Goal: Task Accomplishment & Management: Complete application form

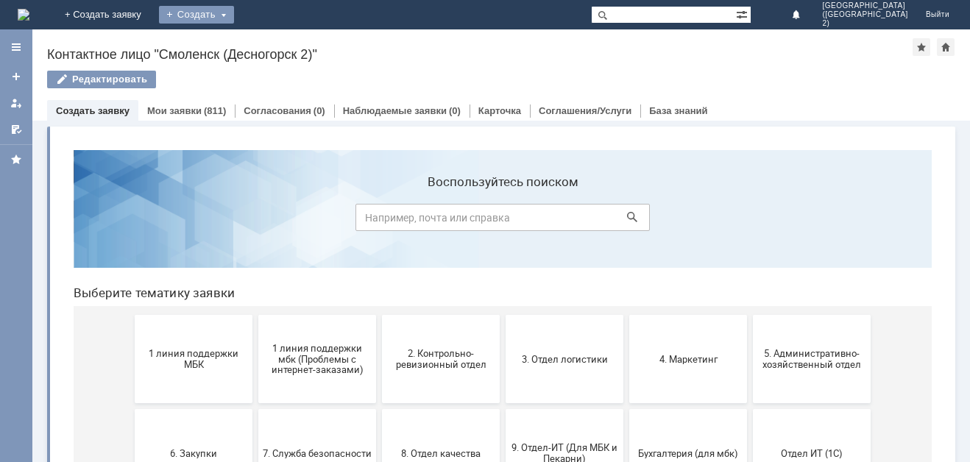
click at [234, 10] on div "Создать" at bounding box center [196, 15] width 75 height 18
click at [272, 43] on link "Заявка" at bounding box center [218, 44] width 112 height 18
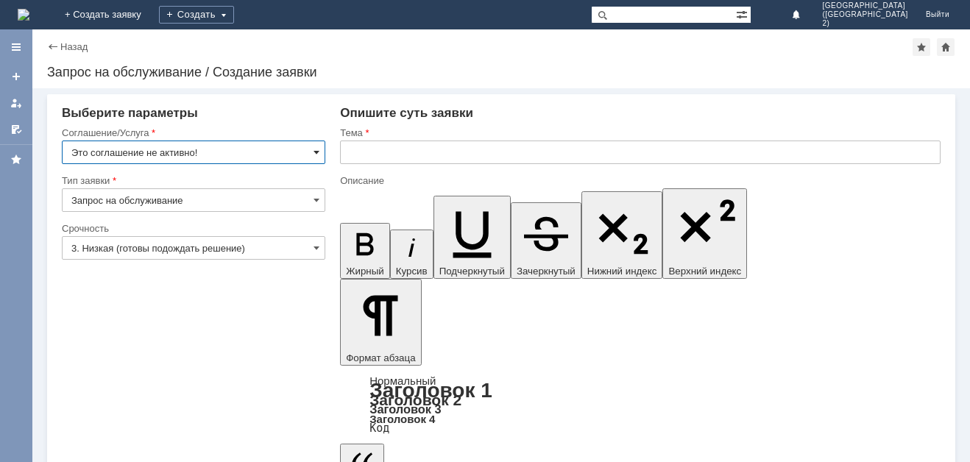
click at [316, 152] on span at bounding box center [317, 153] width 6 height 12
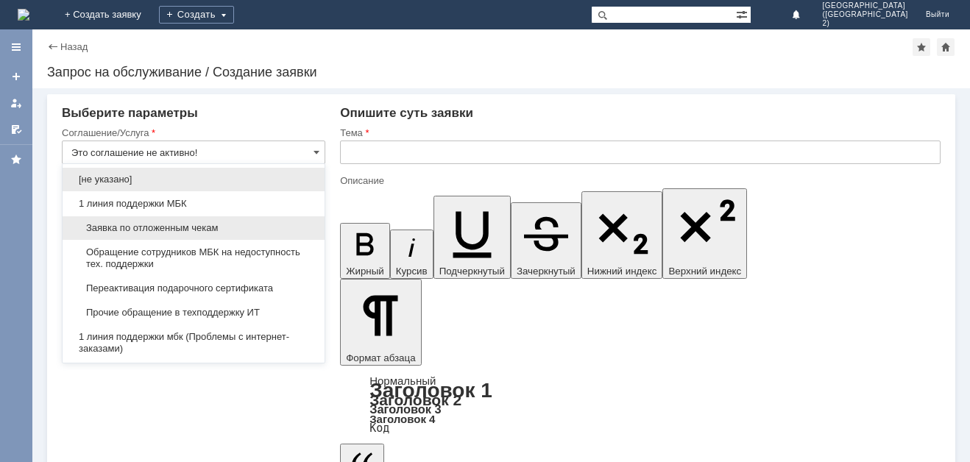
click at [276, 232] on span "Заявка по отложенным чекам" at bounding box center [193, 228] width 244 height 12
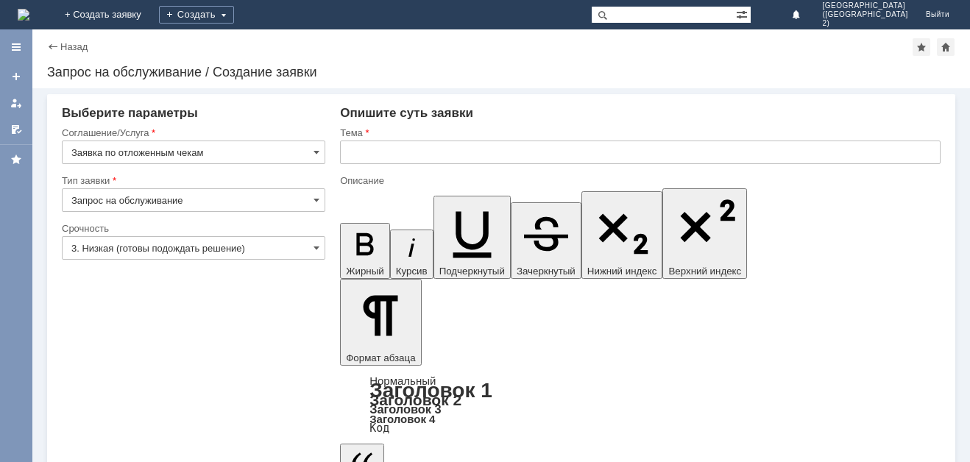
type input "Заявка по отложенным чекам"
click at [314, 201] on span at bounding box center [317, 200] width 6 height 12
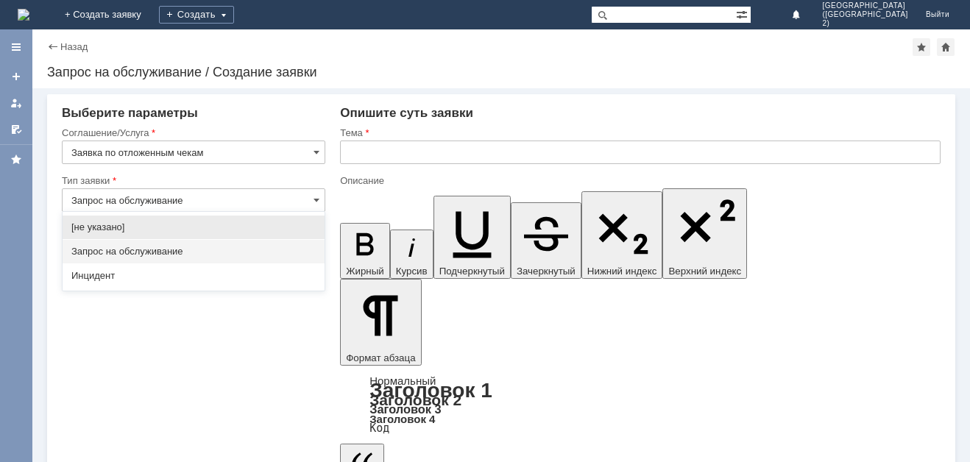
click at [255, 254] on span "Запрос на обслуживание" at bounding box center [193, 252] width 244 height 12
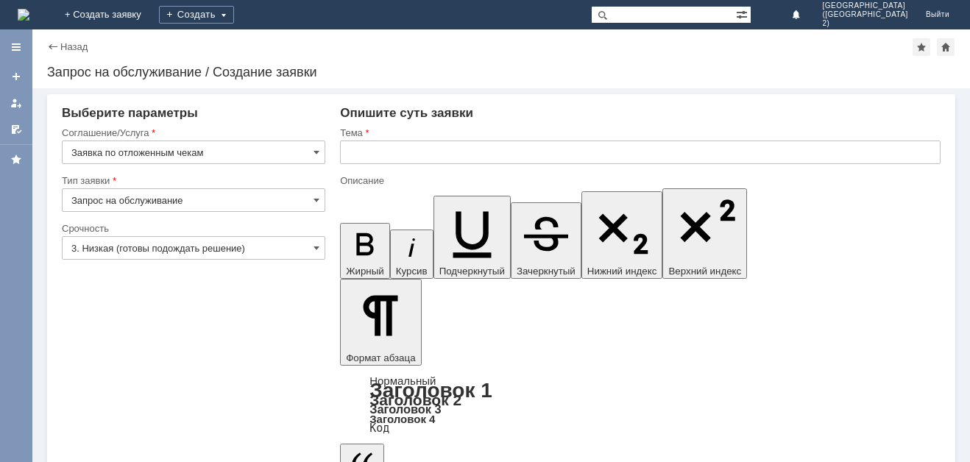
type input "Запрос на обслуживание"
click at [316, 250] on span at bounding box center [317, 248] width 6 height 12
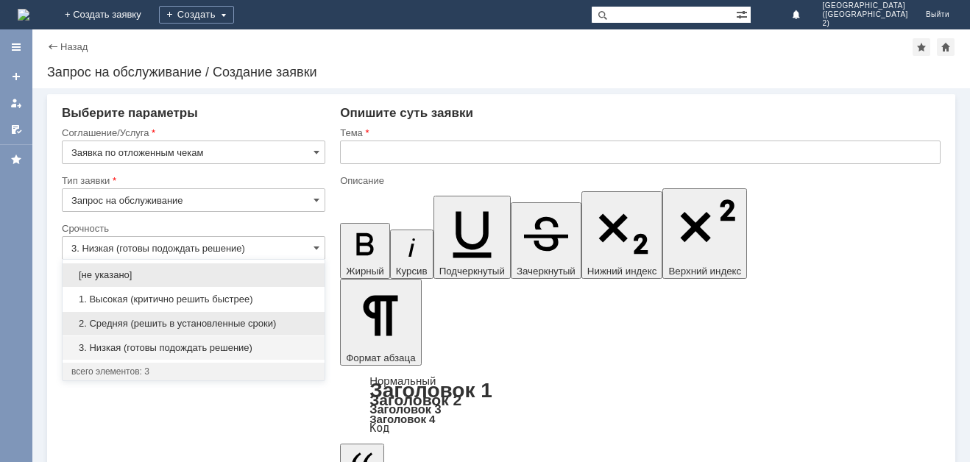
click at [294, 321] on span "2. Средняя (решить в установленные сроки)" at bounding box center [193, 324] width 244 height 12
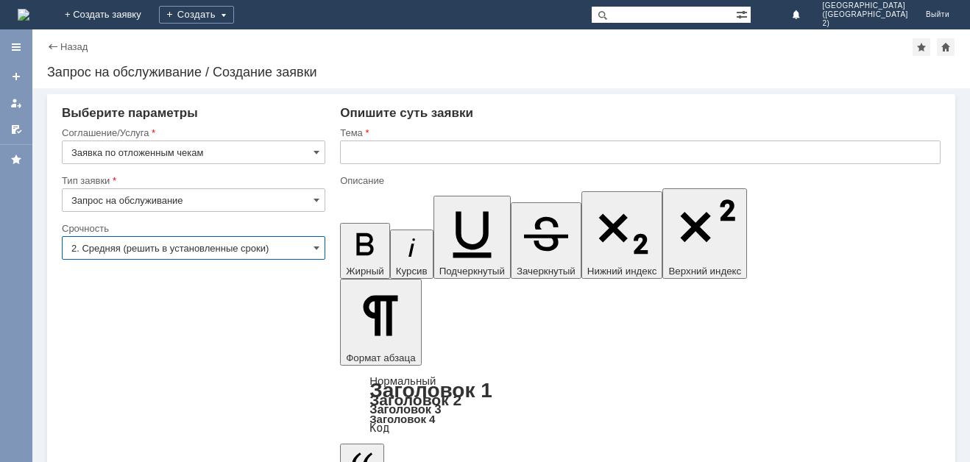
type input "2. Средняя (решить в установленные сроки)"
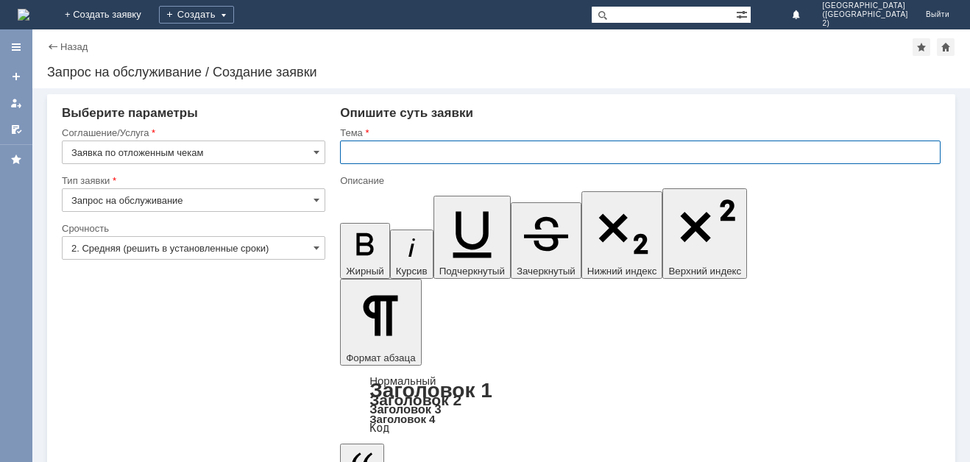
click at [414, 162] on input "text" at bounding box center [640, 153] width 601 height 24
type input "Просьба удалить отложеные чеки"
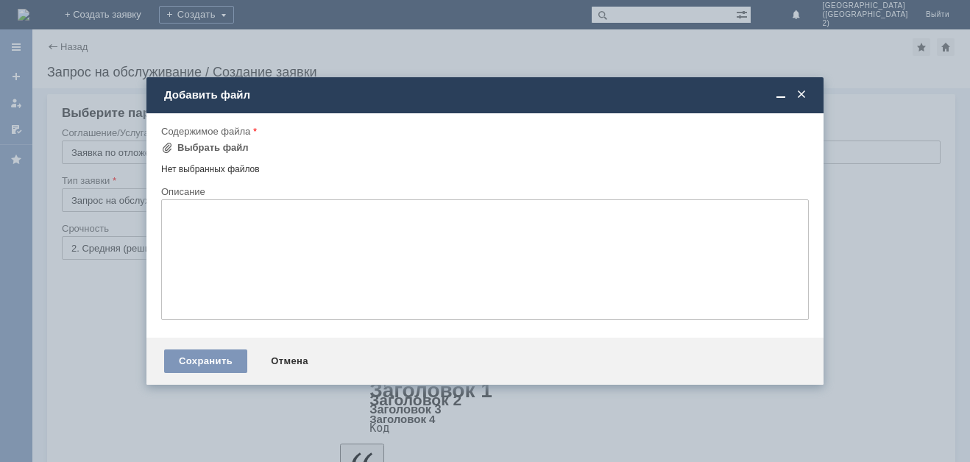
click at [249, 169] on div "Нет выбранных файлов" at bounding box center [485, 166] width 648 height 17
click at [233, 147] on div "Выбрать файл" at bounding box center [212, 148] width 71 height 12
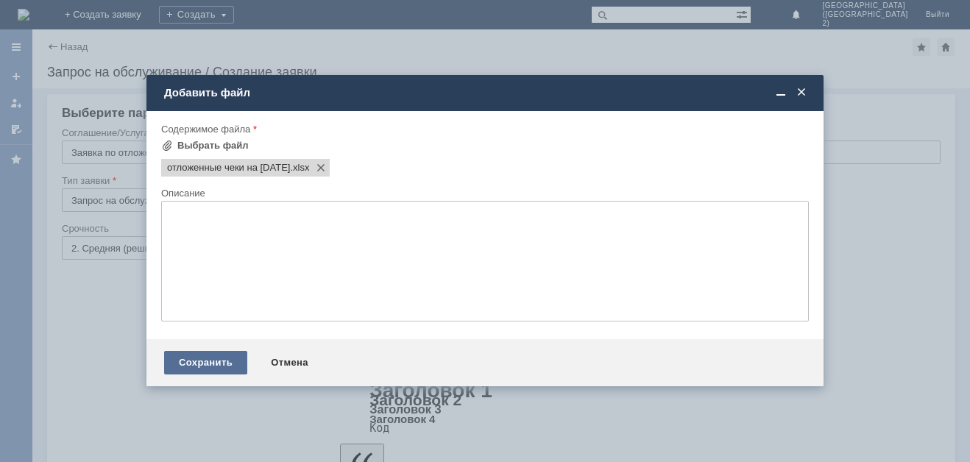
click at [224, 363] on div "Сохранить" at bounding box center [205, 363] width 83 height 24
